Goal: Obtain resource: Obtain resource

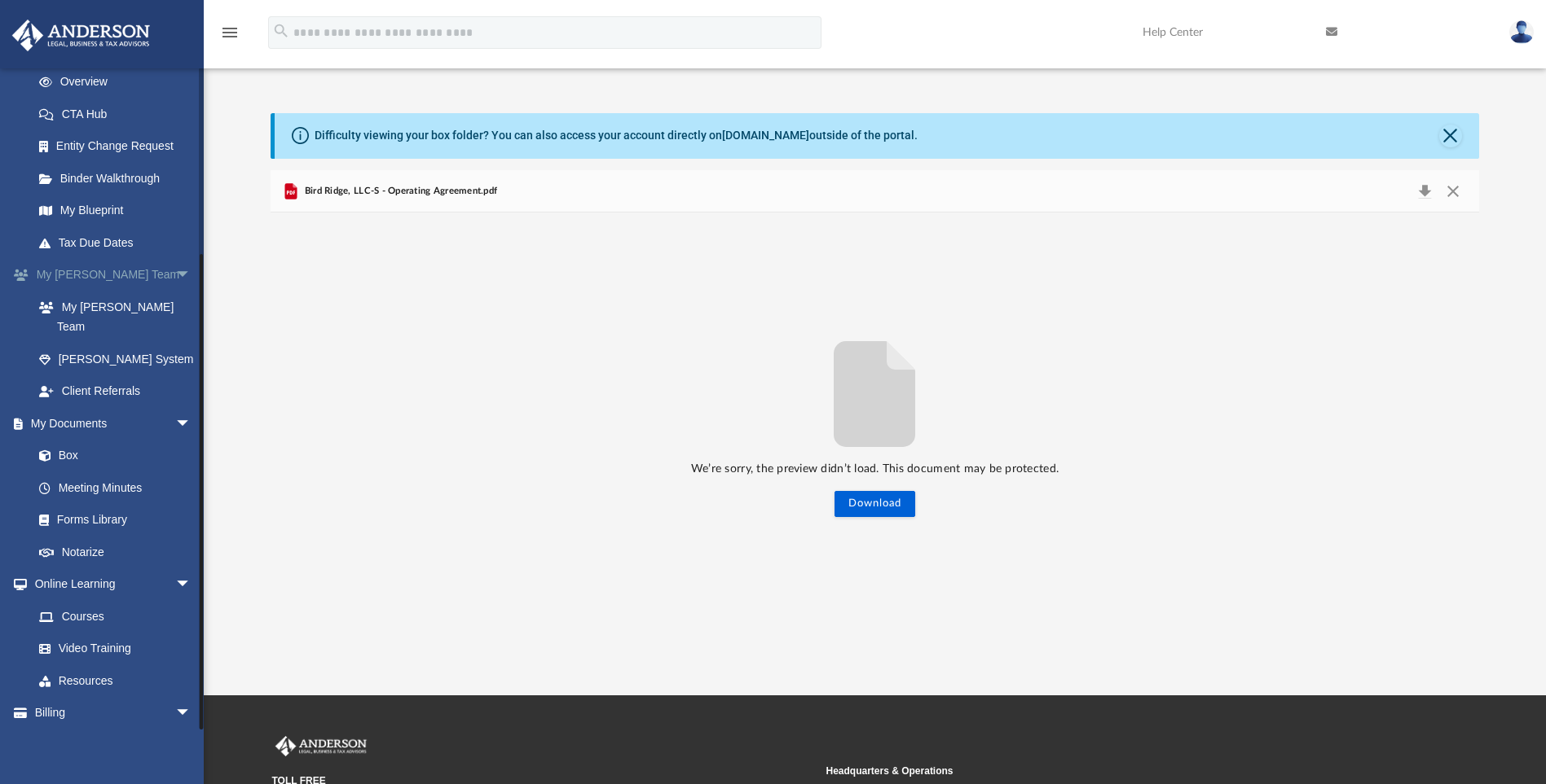
scroll to position [247, 0]
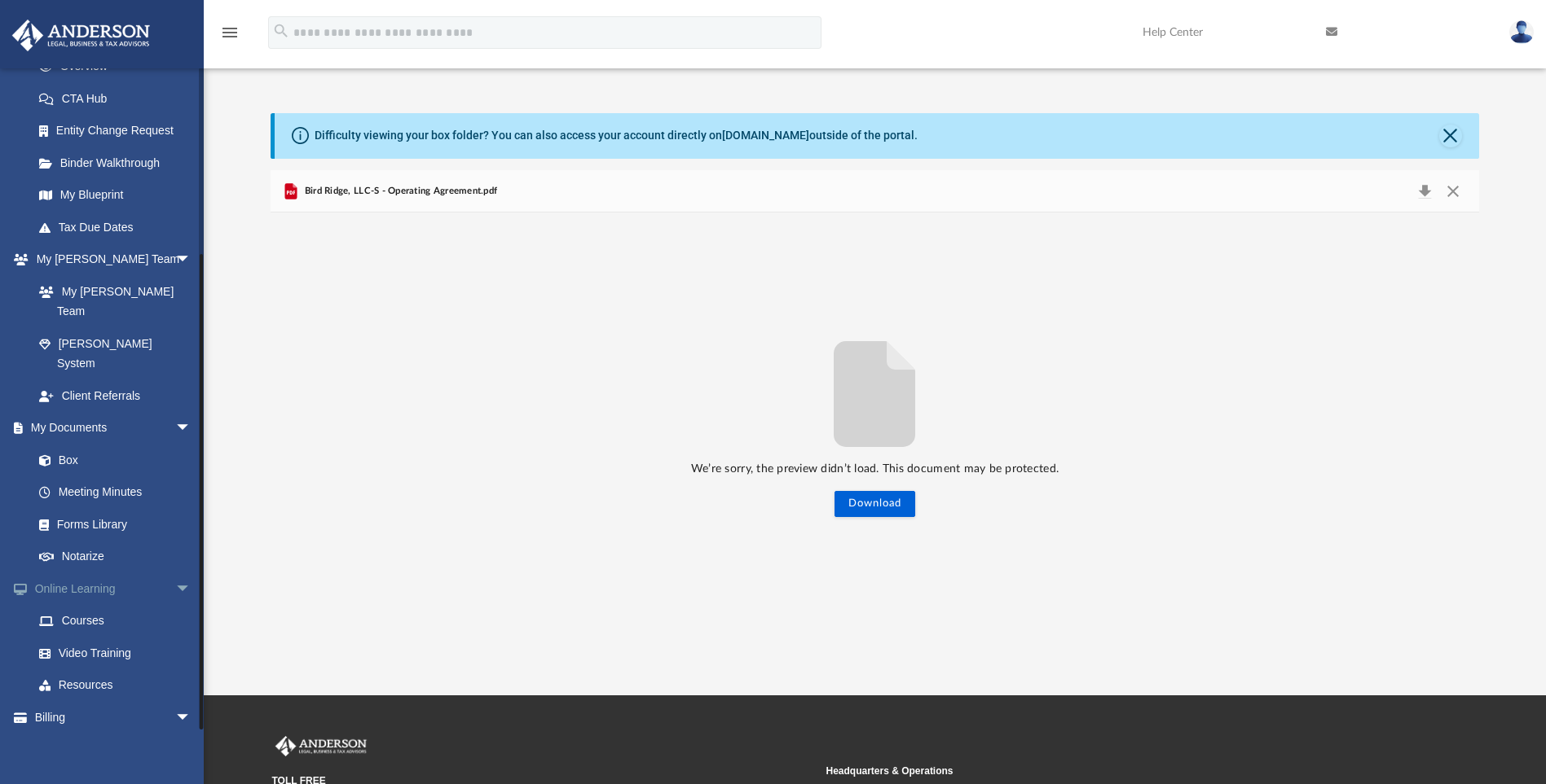
click at [89, 572] on link "Online Learning arrow_drop_down" at bounding box center [113, 589] width 204 height 33
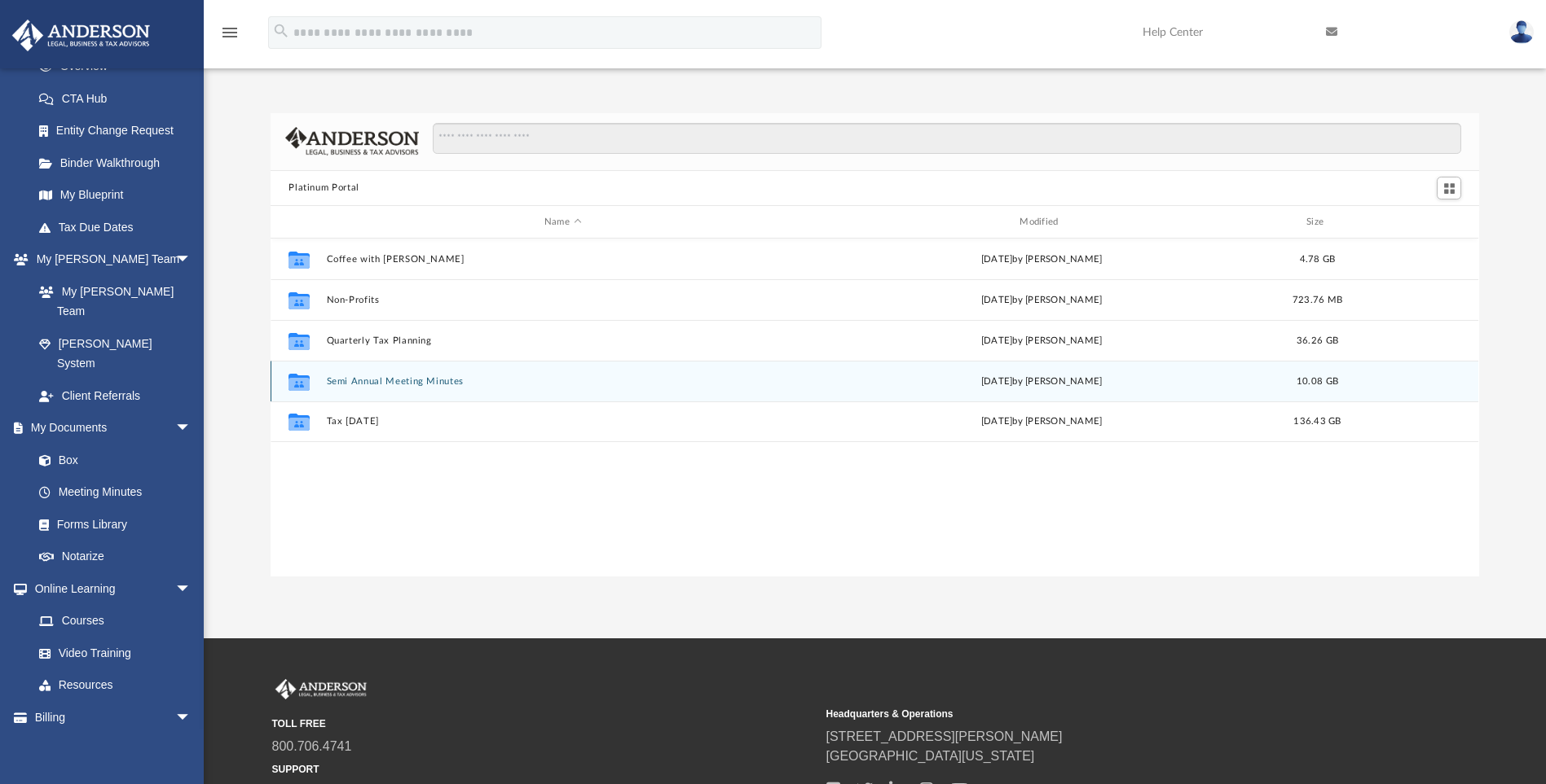
scroll to position [359, 1196]
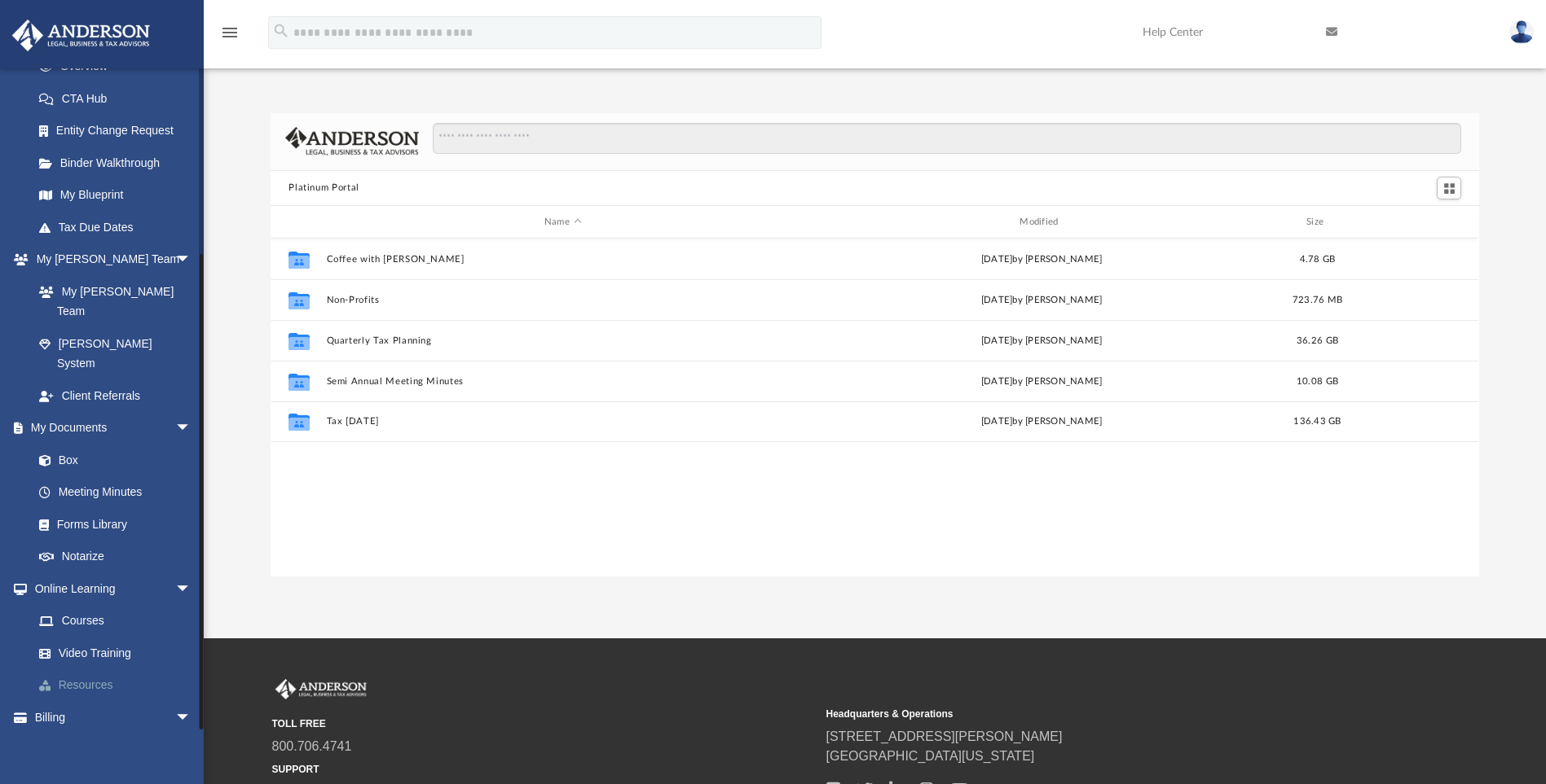
click at [107, 669] on link "Resources" at bounding box center [119, 686] width 193 height 33
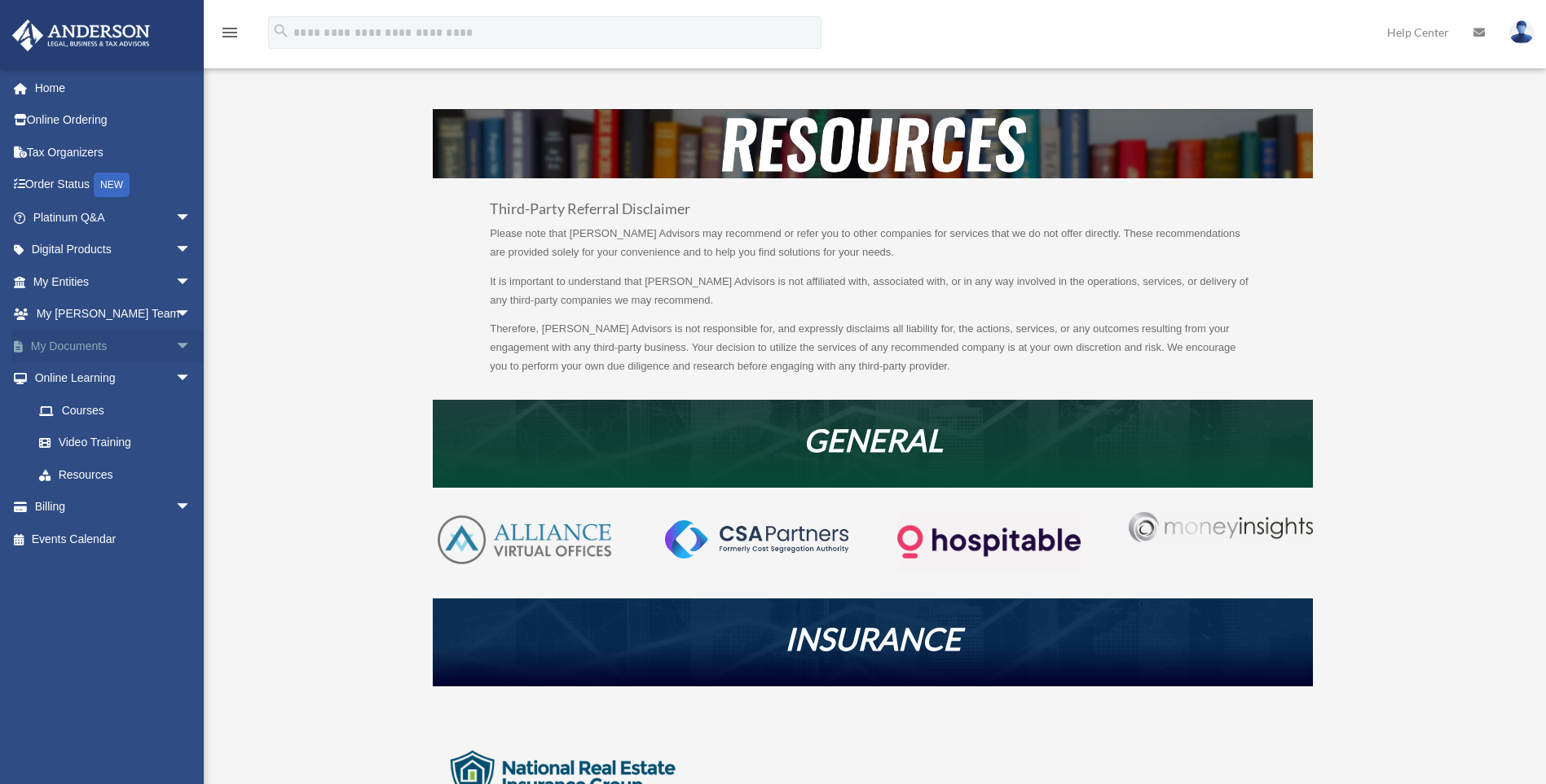
click at [104, 330] on link "My Documents arrow_drop_down" at bounding box center [113, 346] width 204 height 33
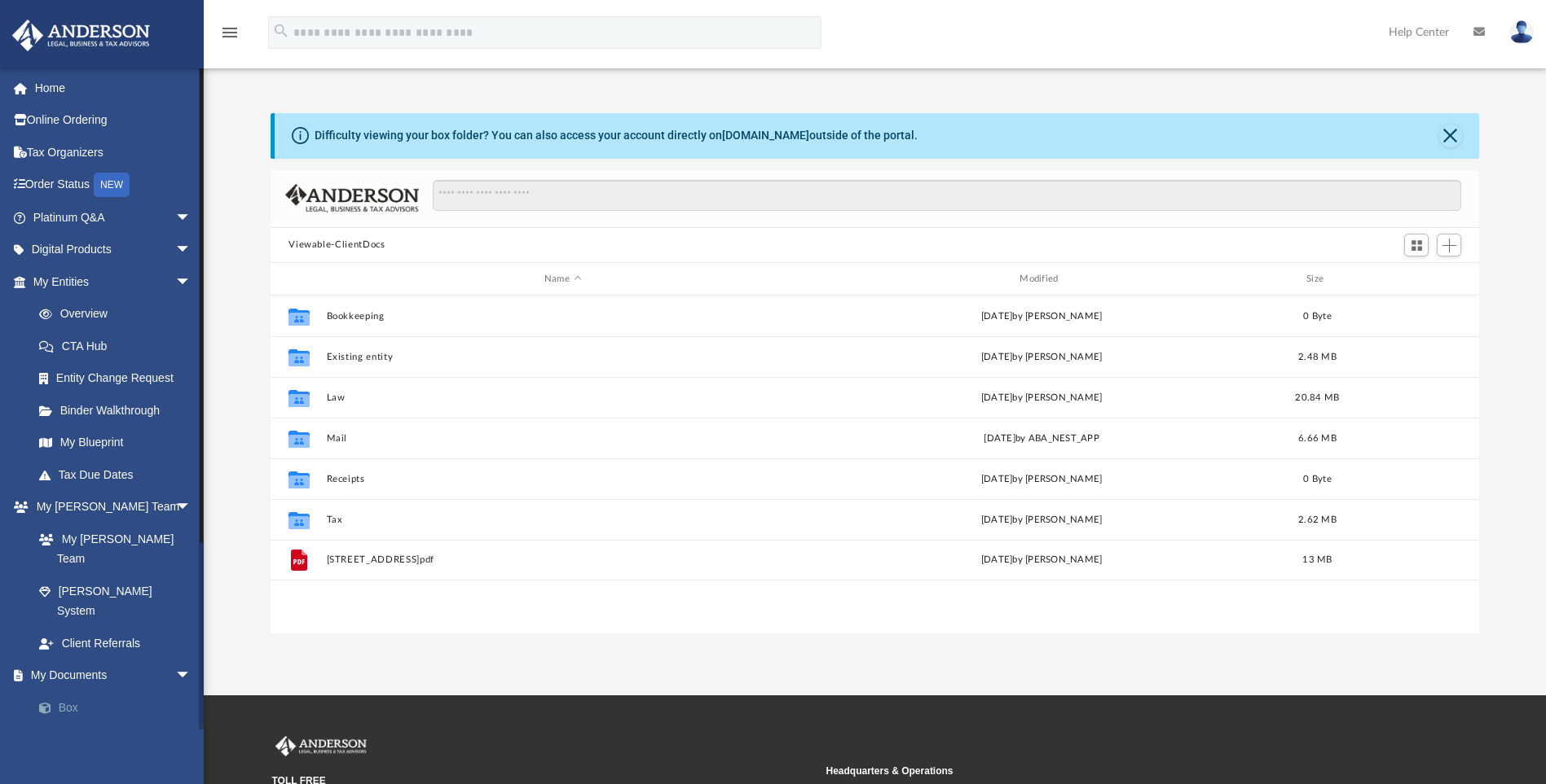
scroll to position [359, 1196]
click at [67, 691] on link "Box" at bounding box center [119, 708] width 193 height 33
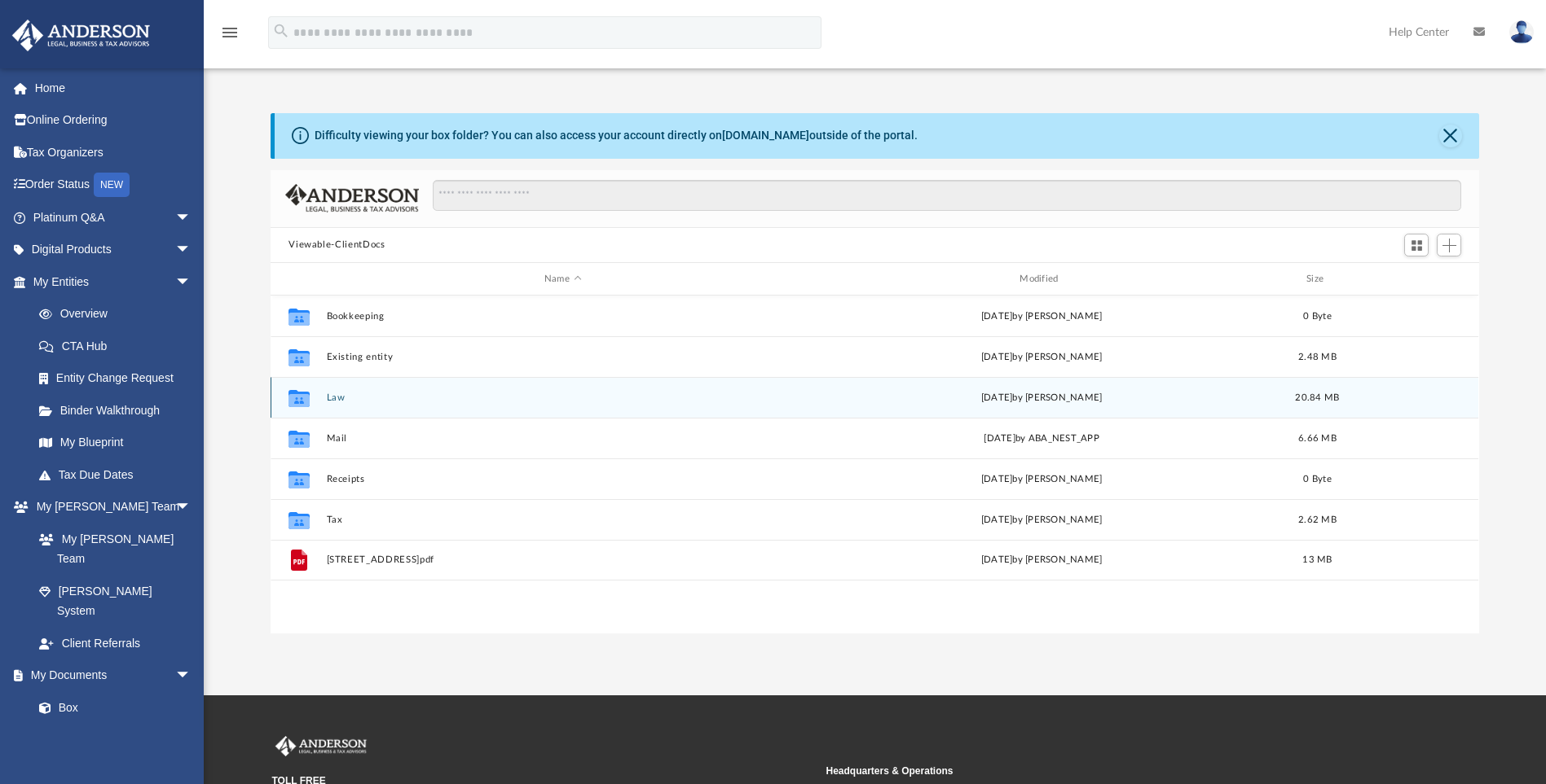
click at [337, 397] on button "Law" at bounding box center [562, 398] width 472 height 10
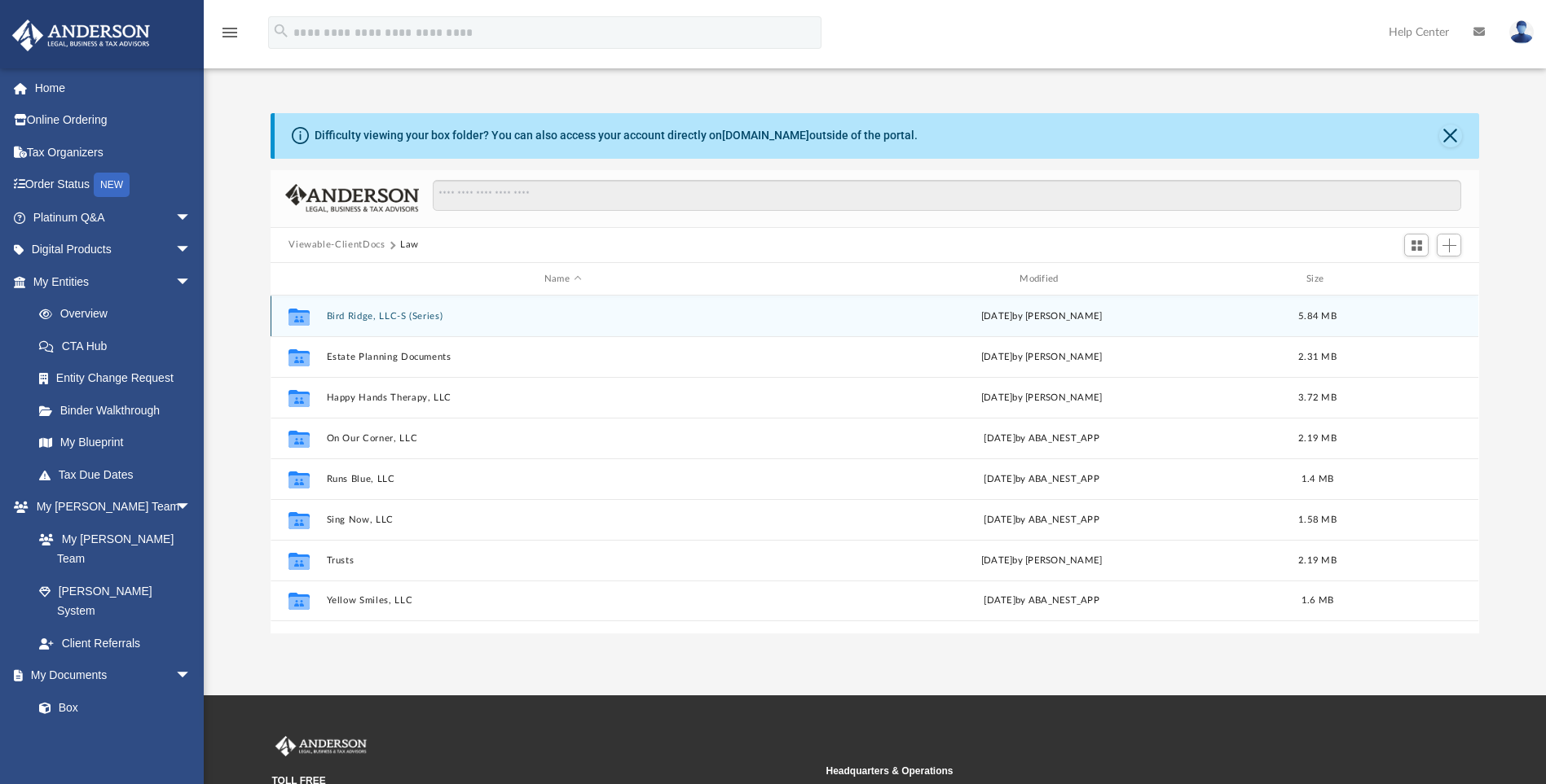
click at [431, 309] on div "Collaborated Folder Bird Ridge, LLC-S (Series) [DATE] by [PERSON_NAME] 5.84 MB" at bounding box center [874, 316] width 1207 height 41
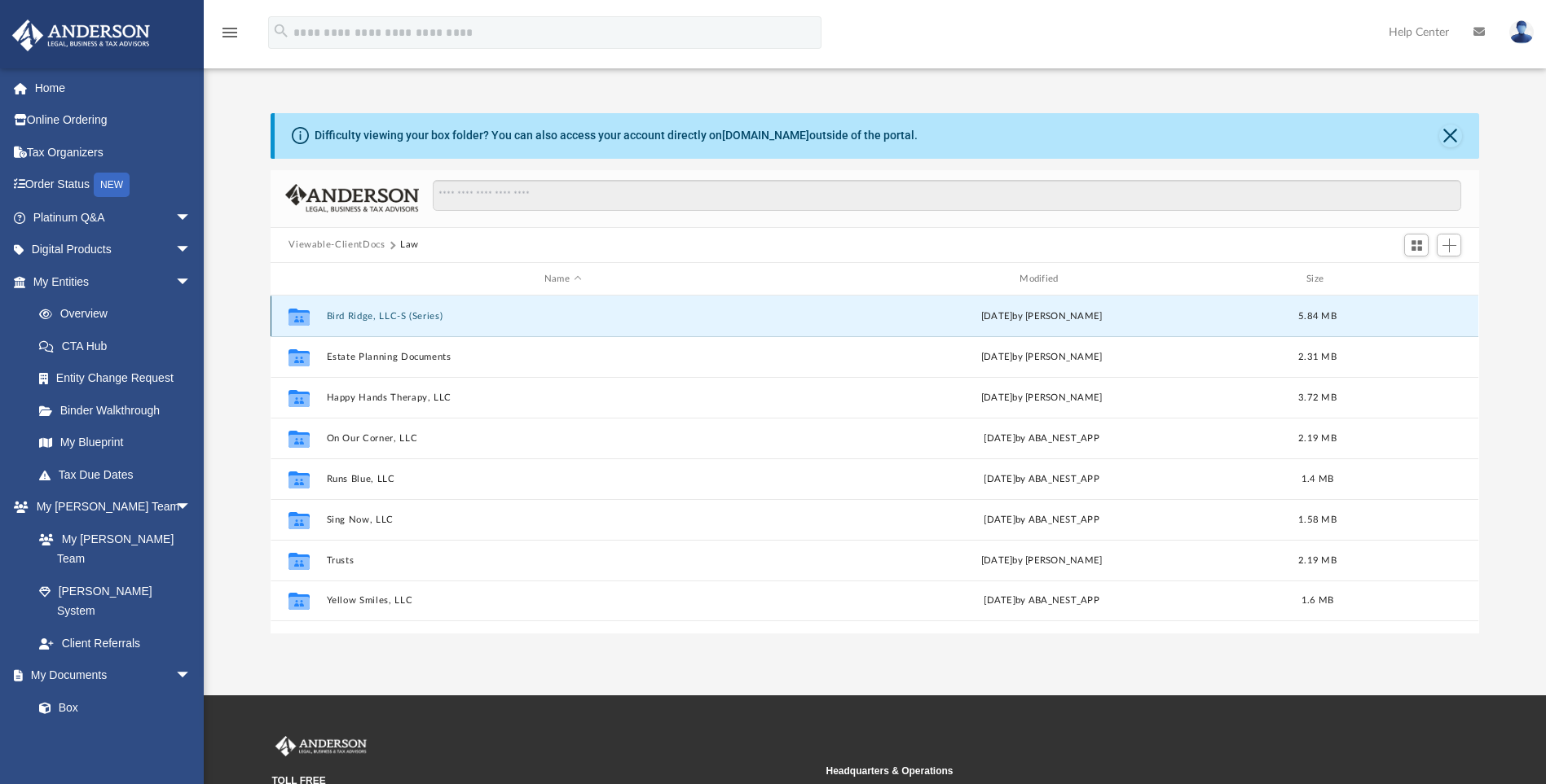
click at [423, 313] on button "Bird Ridge, LLC-S (Series)" at bounding box center [562, 316] width 472 height 10
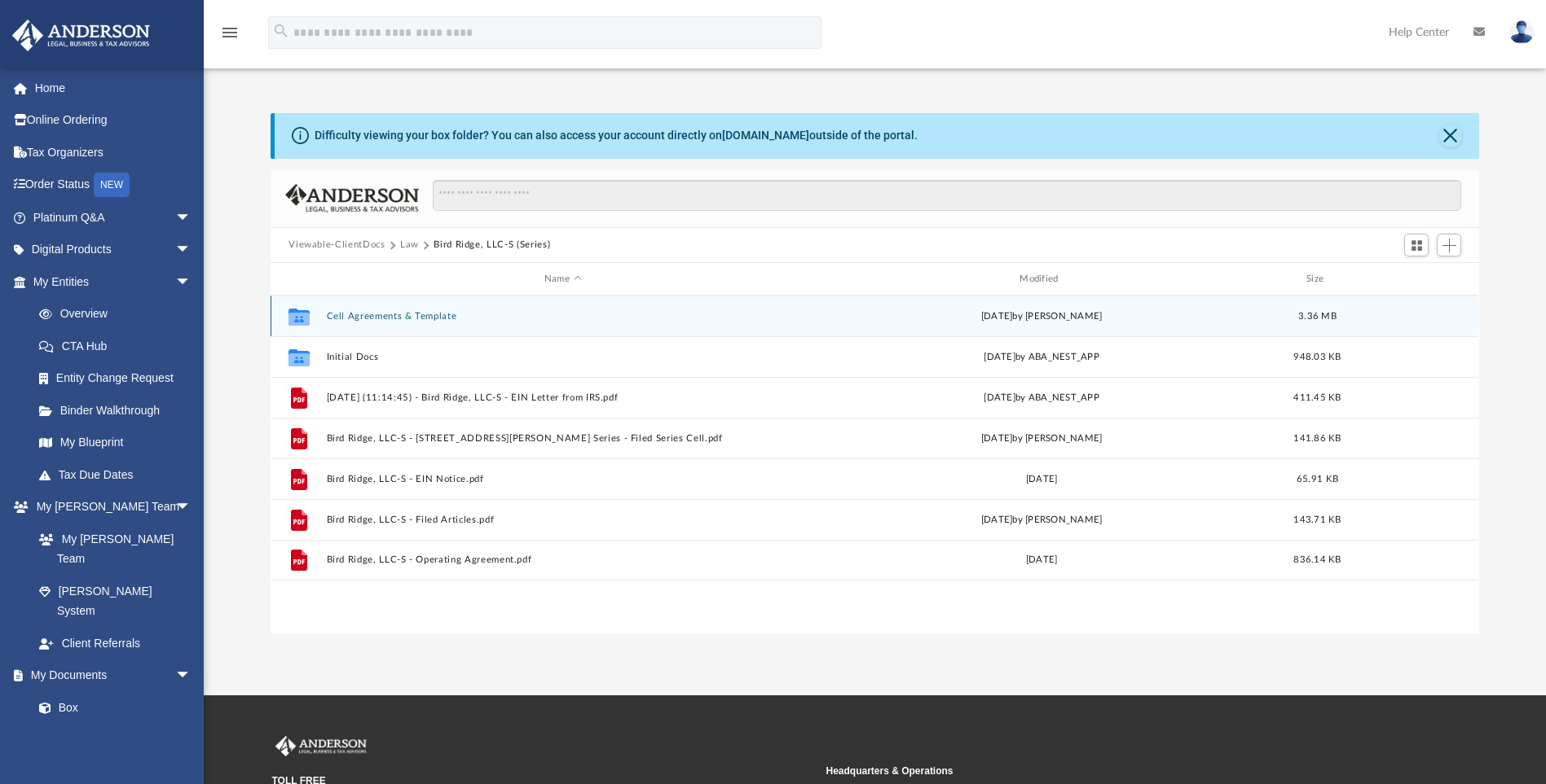
click at [353, 309] on div "Collaborated Folder Cell Agreements & Template [DATE] by [PERSON_NAME] 3.36 MB" at bounding box center [874, 316] width 1207 height 41
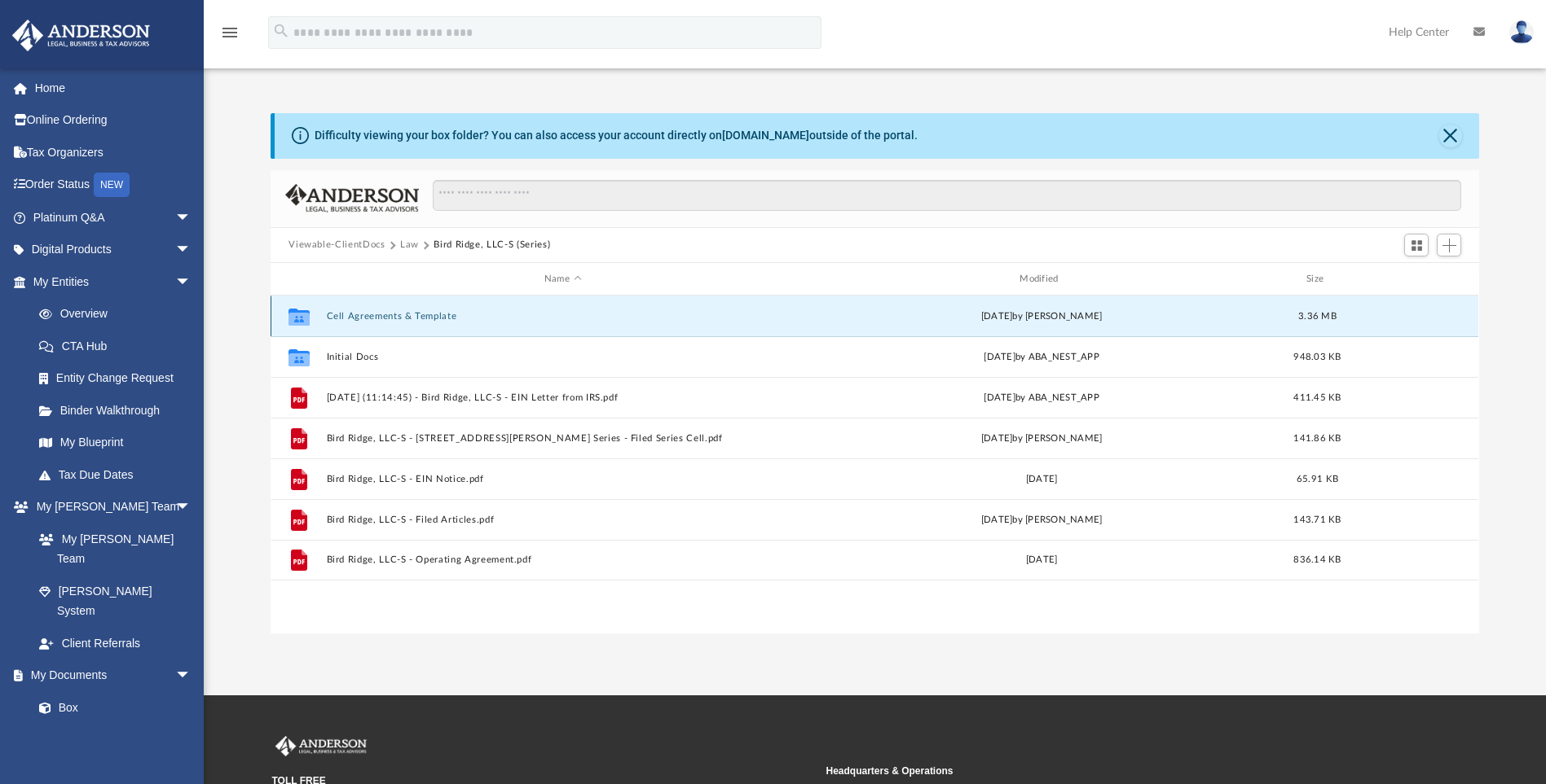
click at [353, 313] on button "Cell Agreements & Template" at bounding box center [562, 316] width 472 height 10
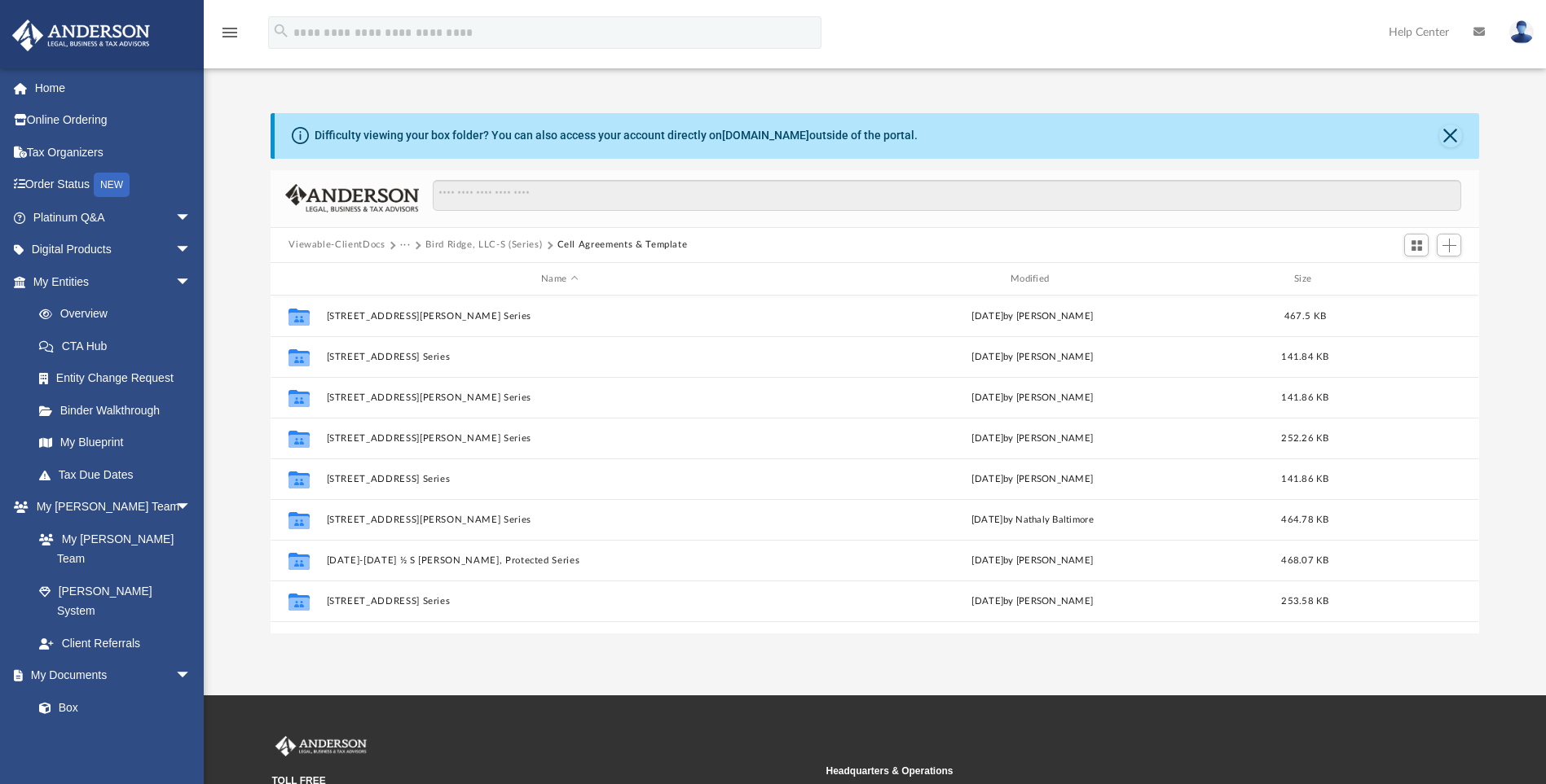
click at [433, 233] on div "Viewable-ClientDocs ··· Bird Ridge, LLC-S (Series) Cell Agreements & Template" at bounding box center [874, 246] width 1207 height 36
click at [443, 245] on button "Bird Ridge, LLC-S (Series)" at bounding box center [484, 245] width 116 height 15
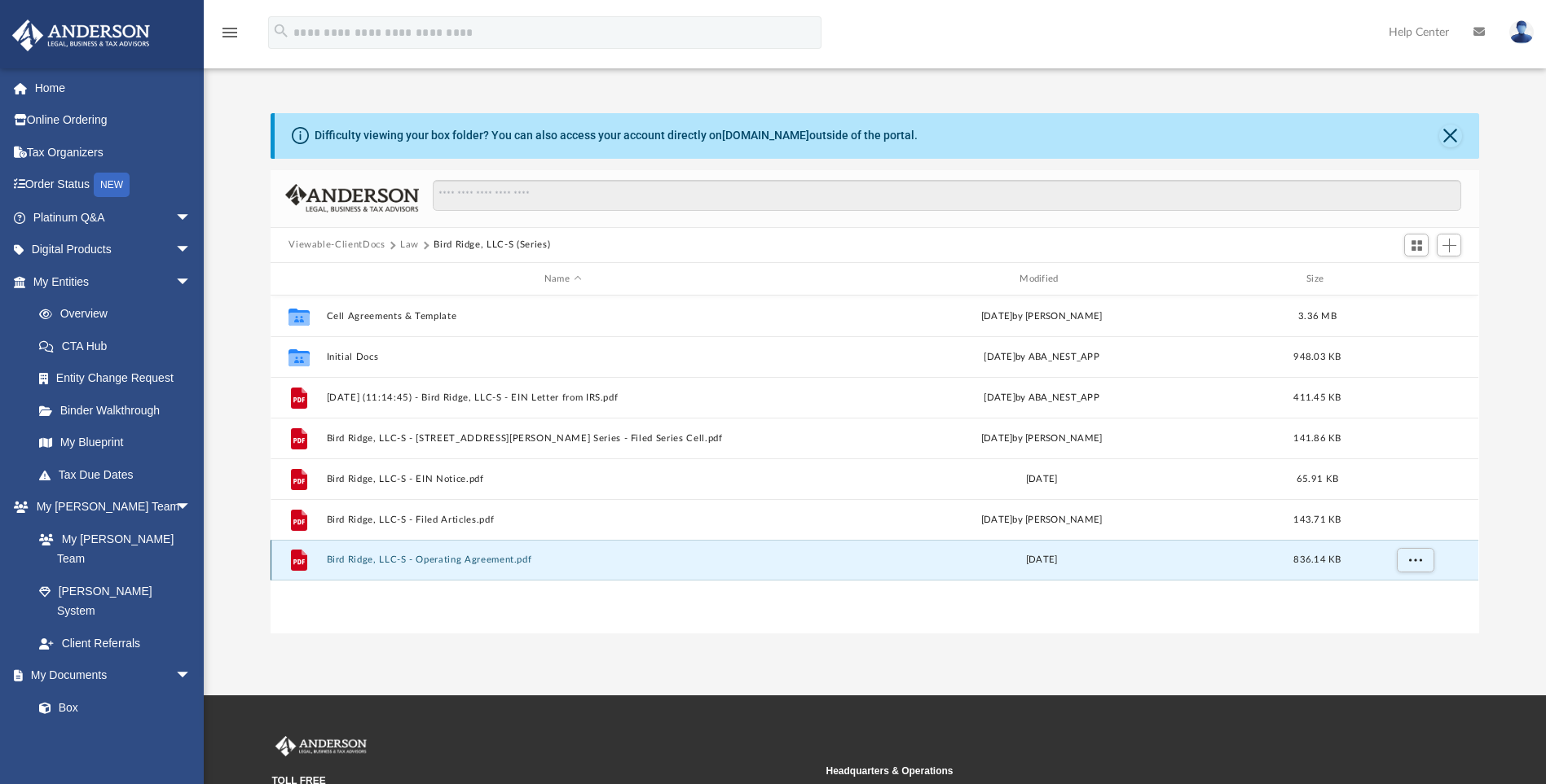
click at [491, 556] on button "Bird Ridge, LLC-S - Operating Agreement.pdf" at bounding box center [562, 561] width 472 height 10
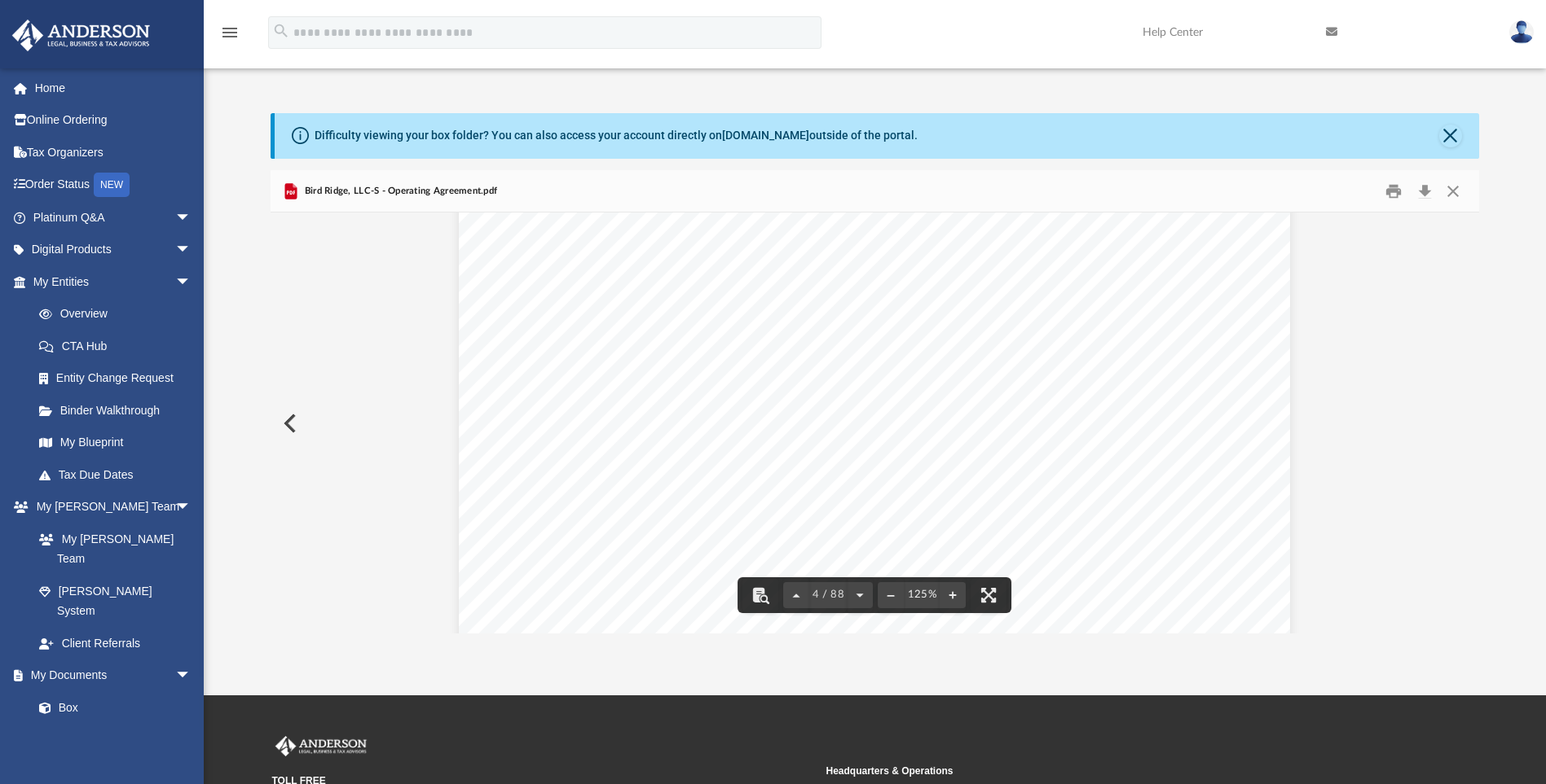
scroll to position [3584, 0]
